Goal: Register for event/course

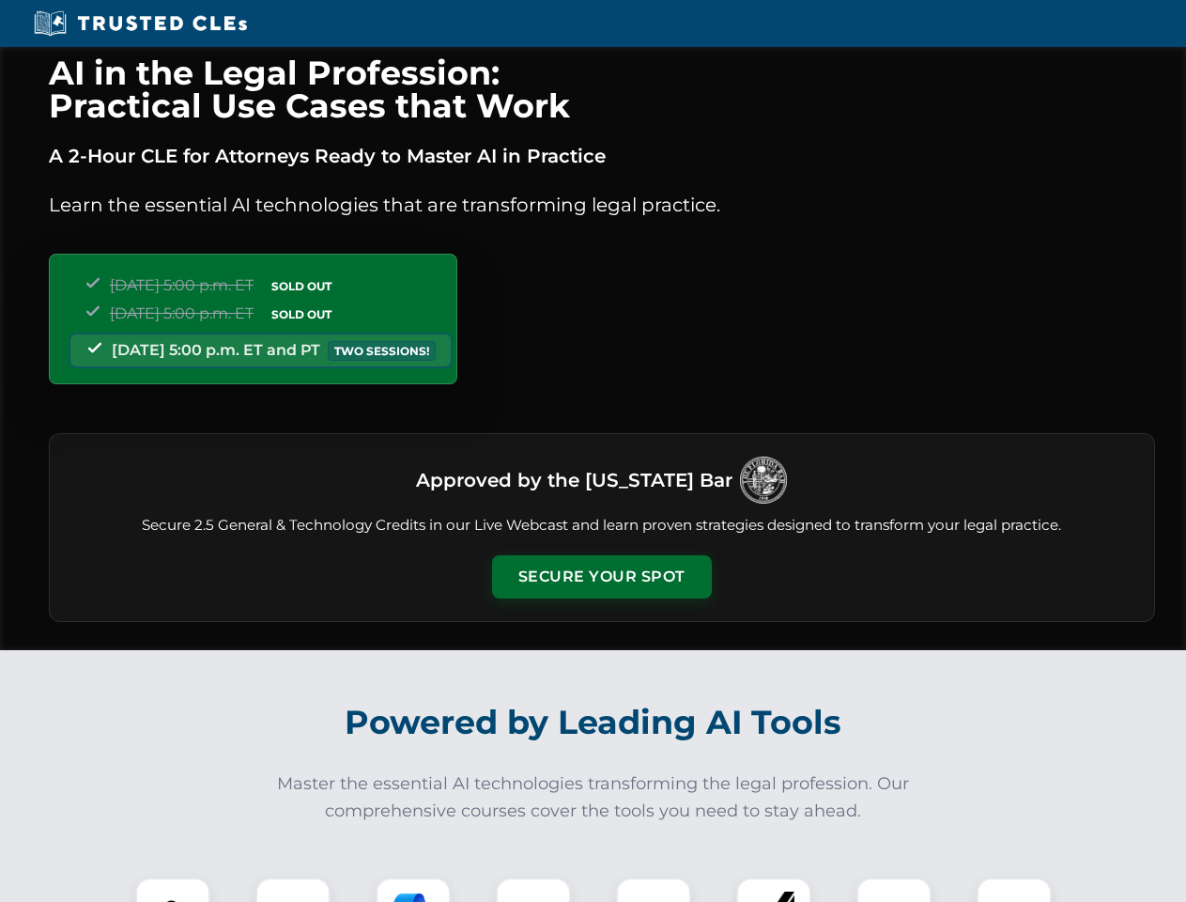
click at [601, 577] on button "Secure Your Spot" at bounding box center [602, 576] width 220 height 43
click at [173, 890] on img at bounding box center [173, 915] width 54 height 54
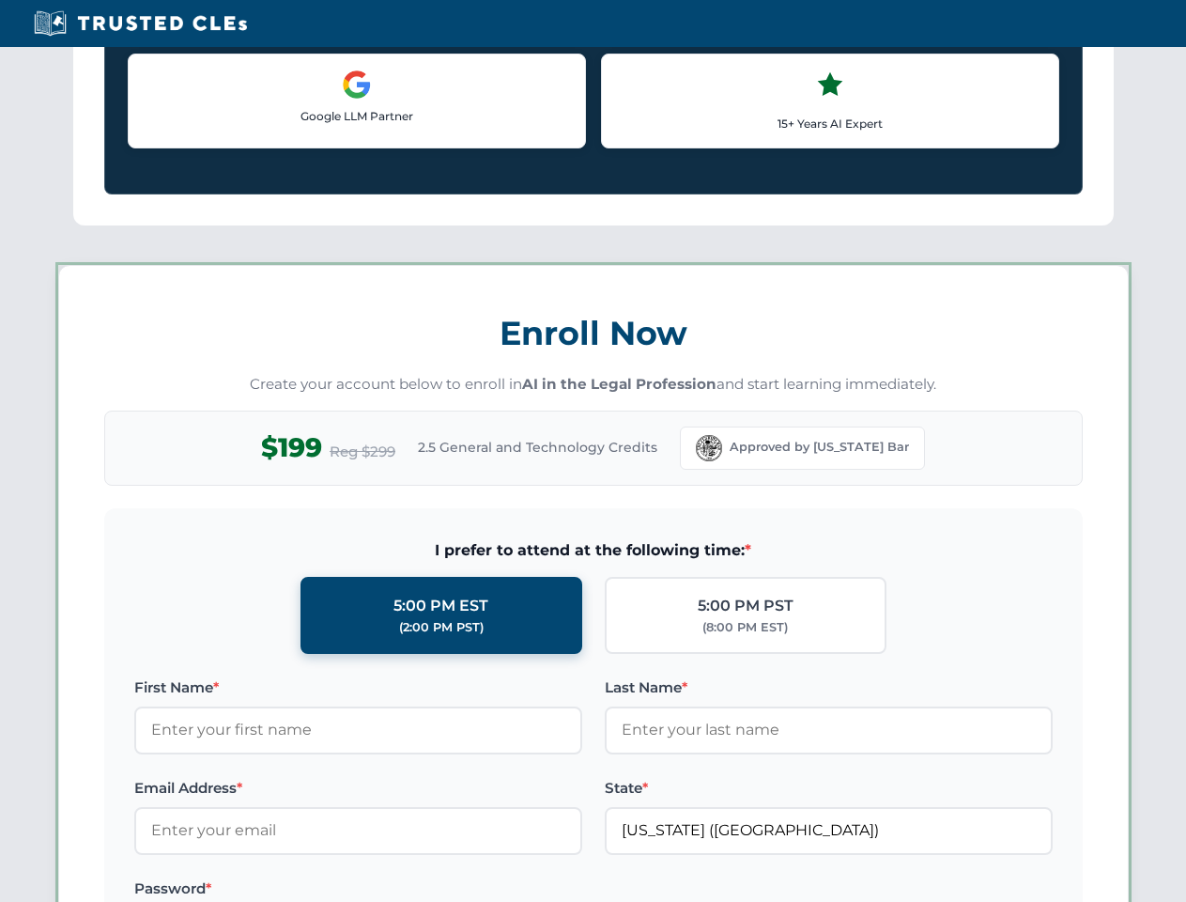
click at [413, 890] on label "Password *" at bounding box center [358, 888] width 448 height 23
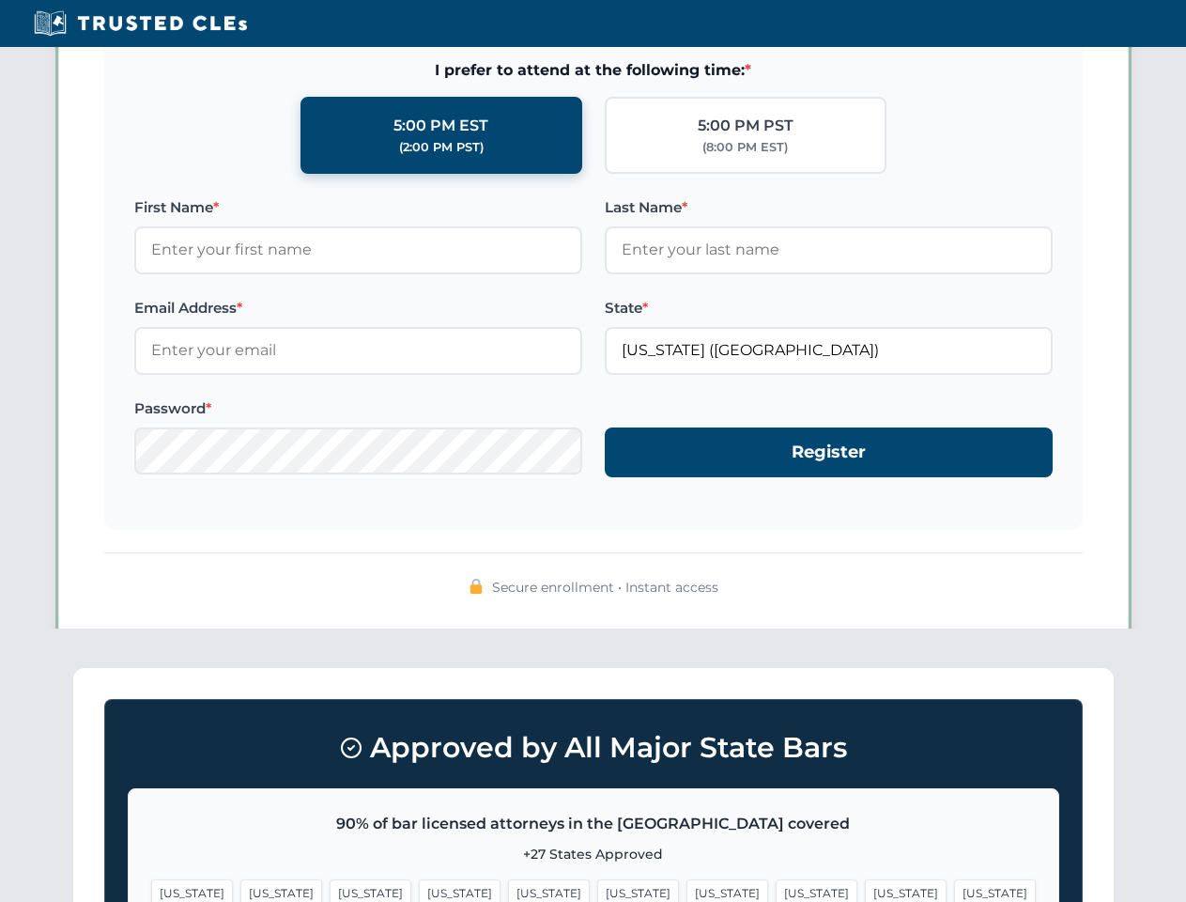
click at [865, 890] on span "[US_STATE]" at bounding box center [906, 892] width 82 height 27
